Goal: Task Accomplishment & Management: Use online tool/utility

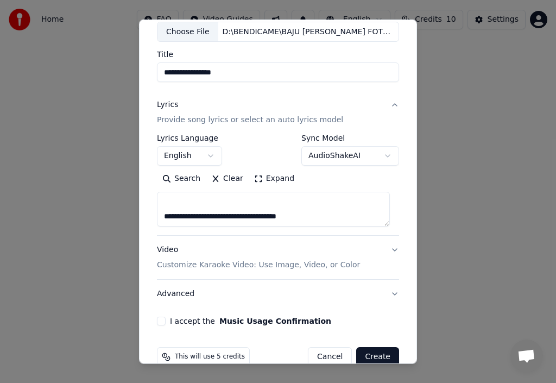
scroll to position [85, 0]
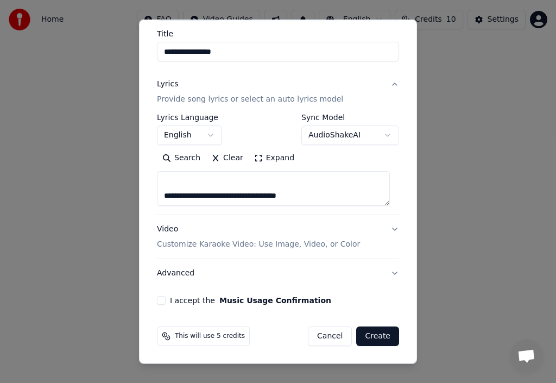
click at [247, 245] on p "Customize Karaoke Video: Use Image, Video, or Color" at bounding box center [258, 244] width 203 height 11
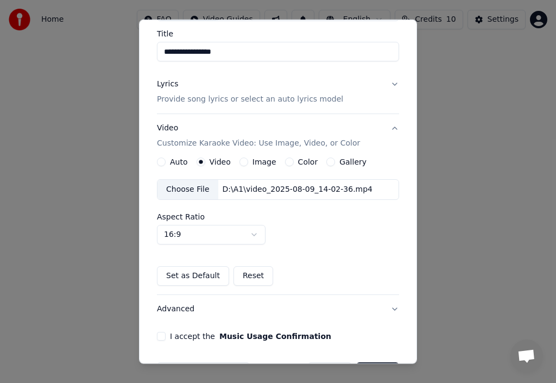
click at [267, 161] on label "Image" at bounding box center [265, 162] width 24 height 8
click at [248, 161] on button "Image" at bounding box center [244, 162] width 9 height 9
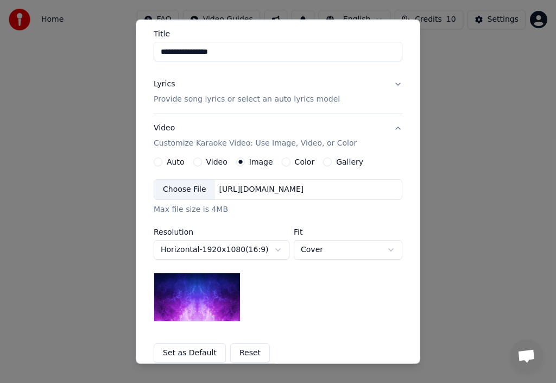
click at [186, 190] on div "Choose File" at bounding box center [184, 190] width 61 height 20
click at [189, 186] on div "Choose File" at bounding box center [184, 190] width 61 height 20
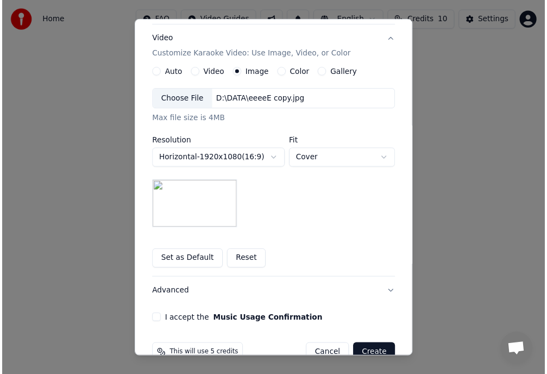
scroll to position [198, 0]
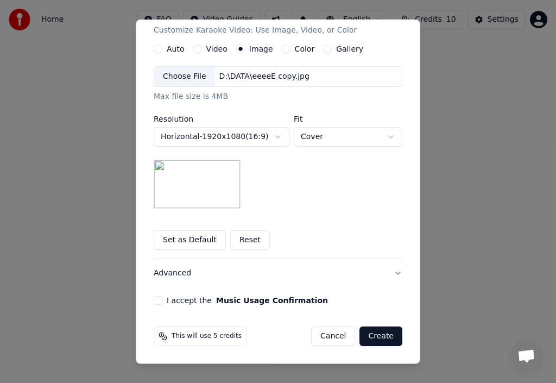
click at [156, 297] on button "I accept the Music Usage Confirmation" at bounding box center [158, 300] width 9 height 9
click at [381, 336] on button "Create" at bounding box center [381, 337] width 43 height 20
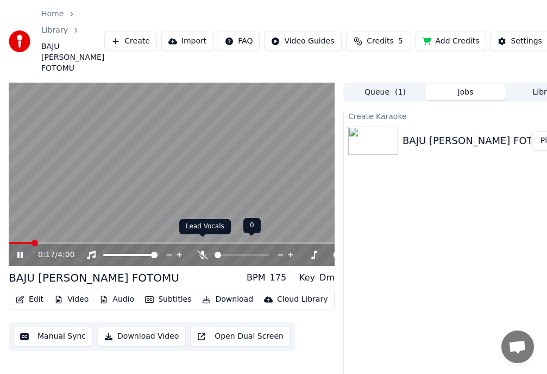
click at [201, 251] on icon at bounding box center [202, 255] width 11 height 9
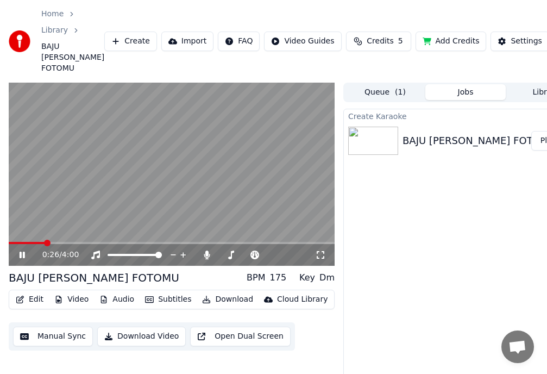
click at [152, 327] on button "Download Video" at bounding box center [141, 337] width 89 height 20
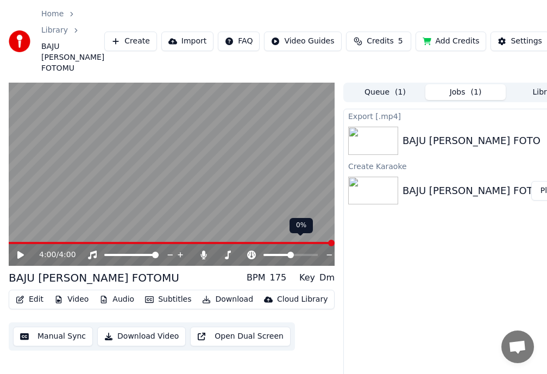
click at [252, 251] on icon at bounding box center [251, 255] width 9 height 9
click at [277, 252] on span at bounding box center [278, 255] width 7 height 7
click at [19, 251] on icon at bounding box center [22, 255] width 7 height 8
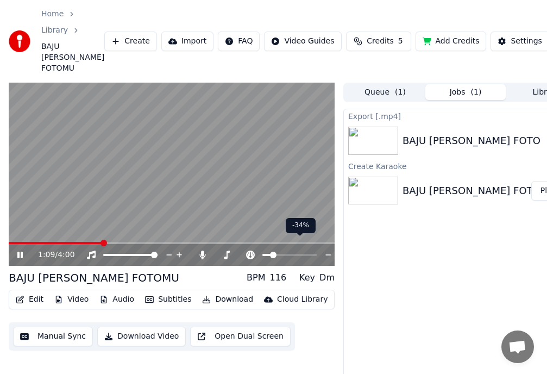
click at [271, 254] on span at bounding box center [266, 255] width 9 height 2
click at [278, 254] on span at bounding box center [289, 255] width 54 height 2
click at [306, 254] on span at bounding box center [289, 255] width 54 height 2
click at [296, 254] on span at bounding box center [279, 255] width 34 height 2
click at [279, 254] on span at bounding box center [270, 255] width 17 height 2
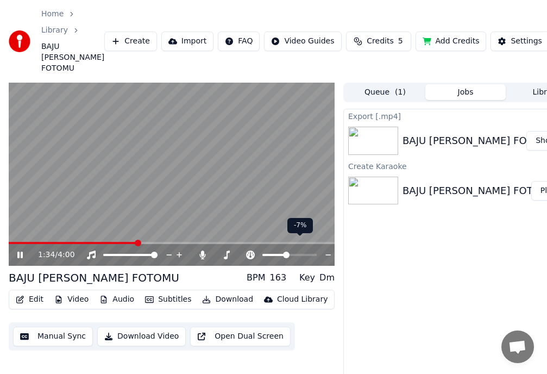
click at [286, 254] on span at bounding box center [289, 255] width 54 height 2
click at [287, 252] on span at bounding box center [286, 255] width 7 height 7
click at [290, 254] on span at bounding box center [289, 255] width 54 height 2
click at [292, 252] on span at bounding box center [290, 255] width 7 height 7
click at [293, 252] on span at bounding box center [290, 255] width 7 height 7
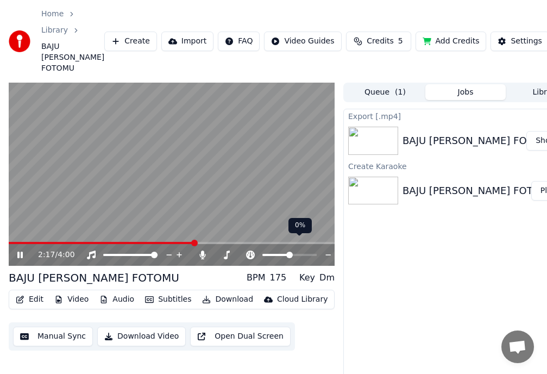
click at [290, 252] on span at bounding box center [289, 255] width 7 height 7
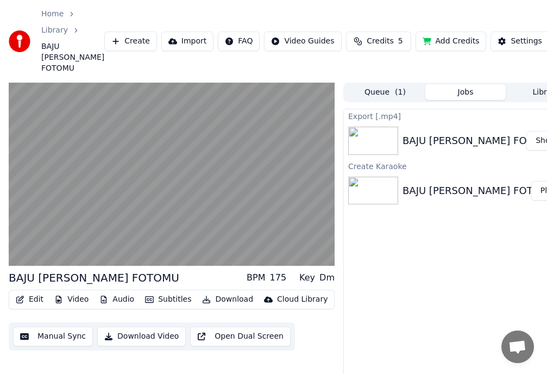
click at [325, 271] on div "Dm" at bounding box center [327, 277] width 15 height 13
click at [334, 271] on div "Dm" at bounding box center [327, 277] width 15 height 13
click at [312, 271] on div "Key" at bounding box center [307, 277] width 16 height 13
click at [287, 271] on div "175" at bounding box center [278, 277] width 17 height 13
